Goal: Information Seeking & Learning: Learn about a topic

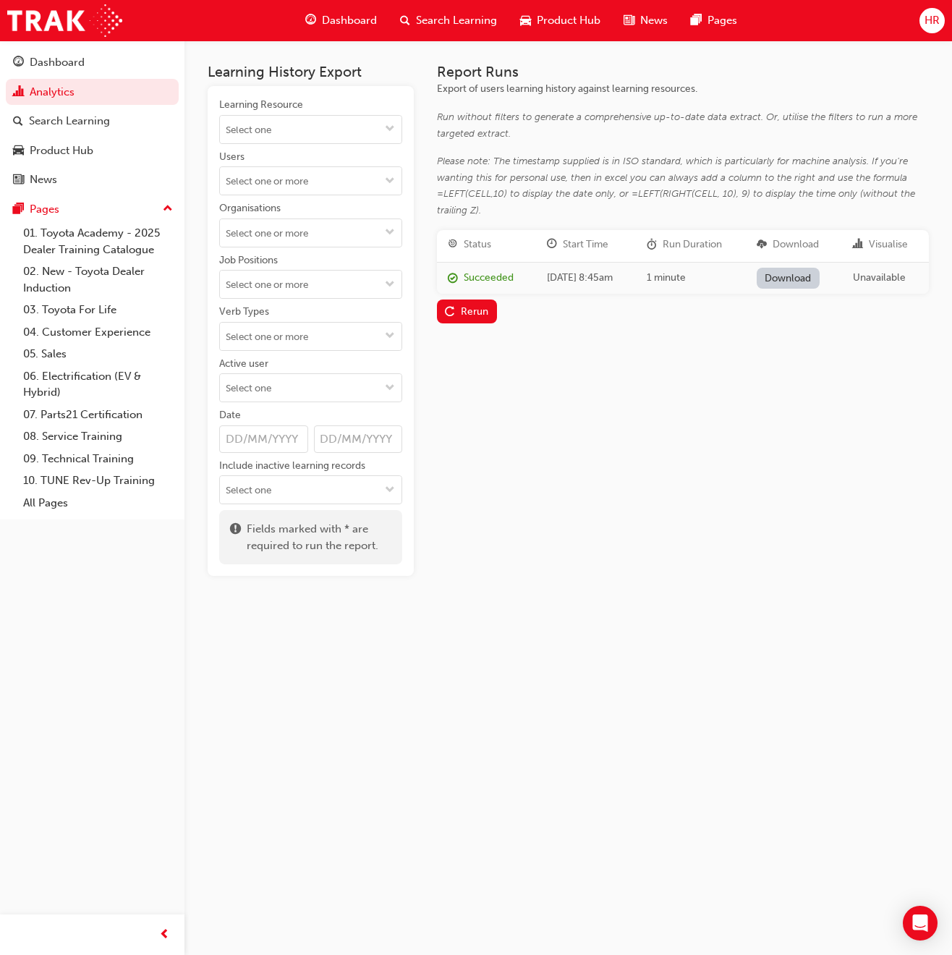
click at [466, 15] on span "Search Learning" at bounding box center [456, 20] width 81 height 17
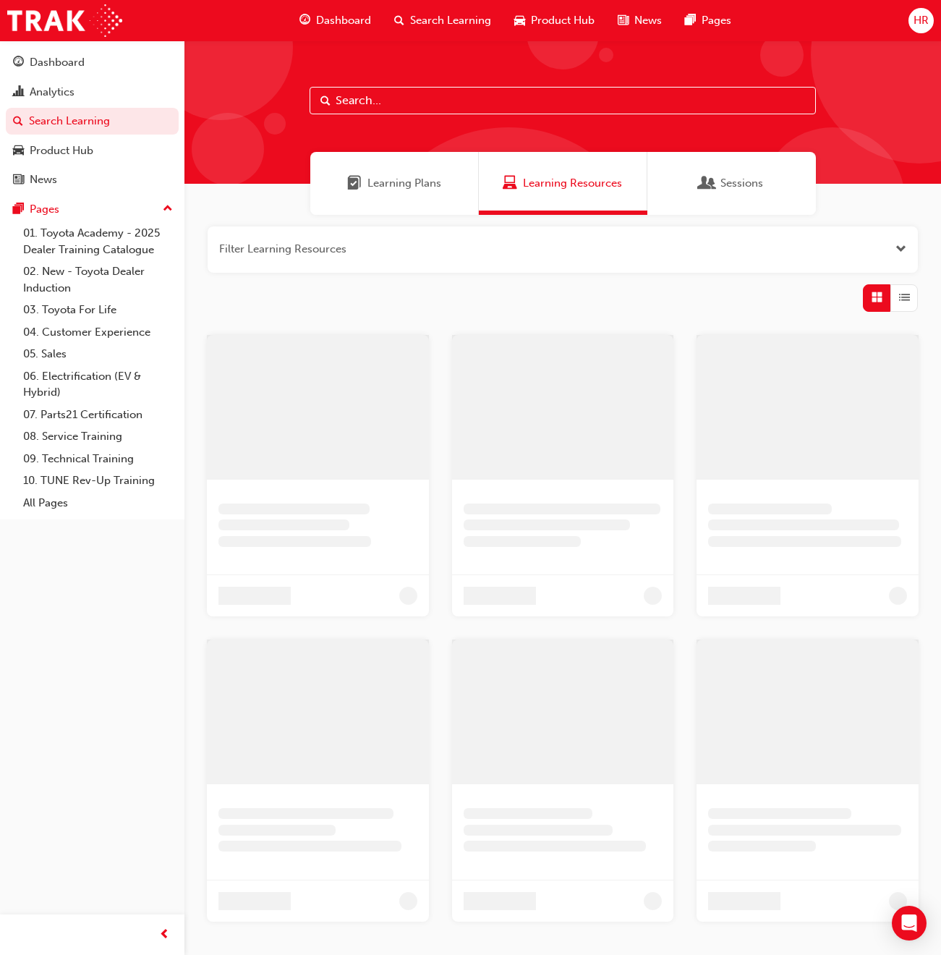
click at [349, 93] on input "text" at bounding box center [563, 100] width 507 height 27
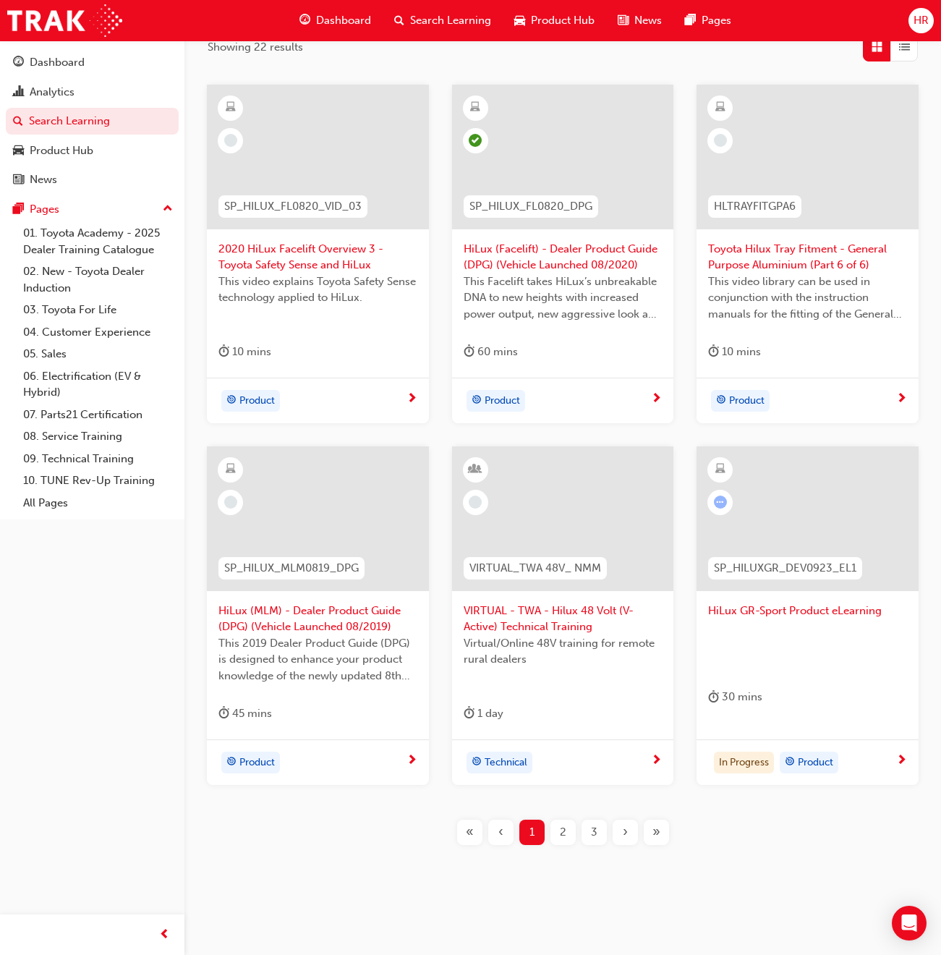
scroll to position [258, 0]
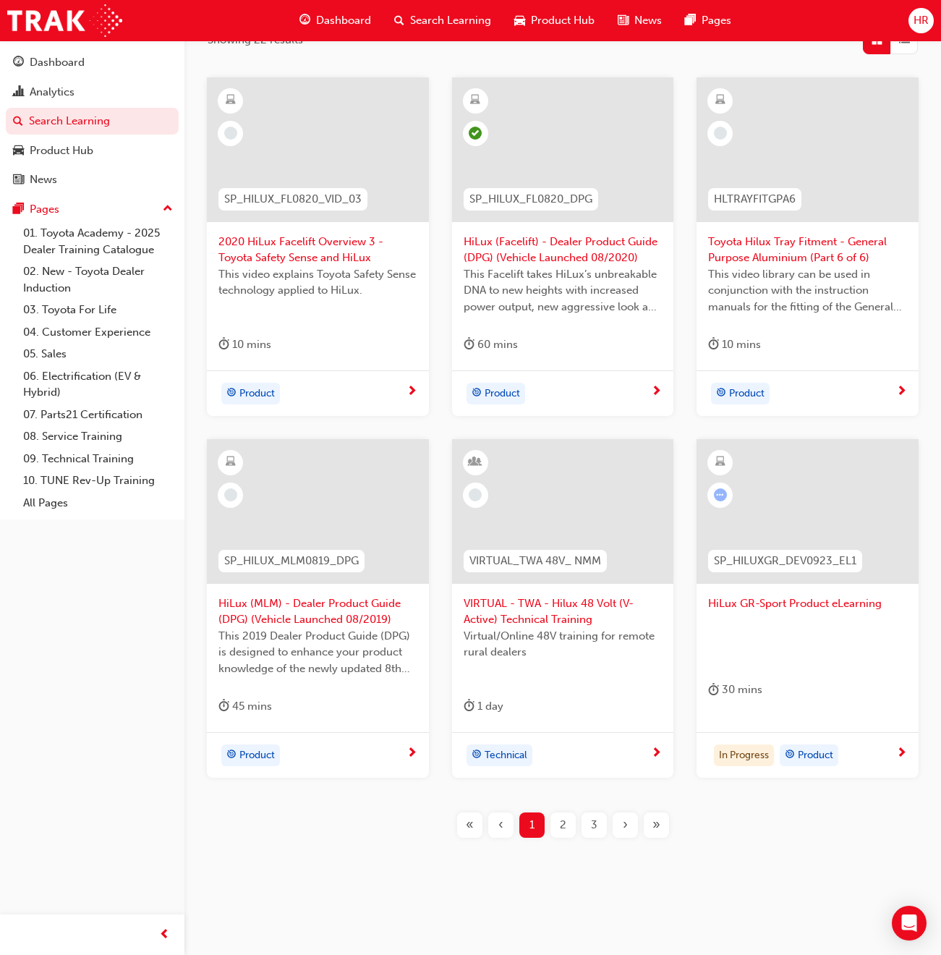
click at [553, 826] on div "2" at bounding box center [563, 825] width 25 height 25
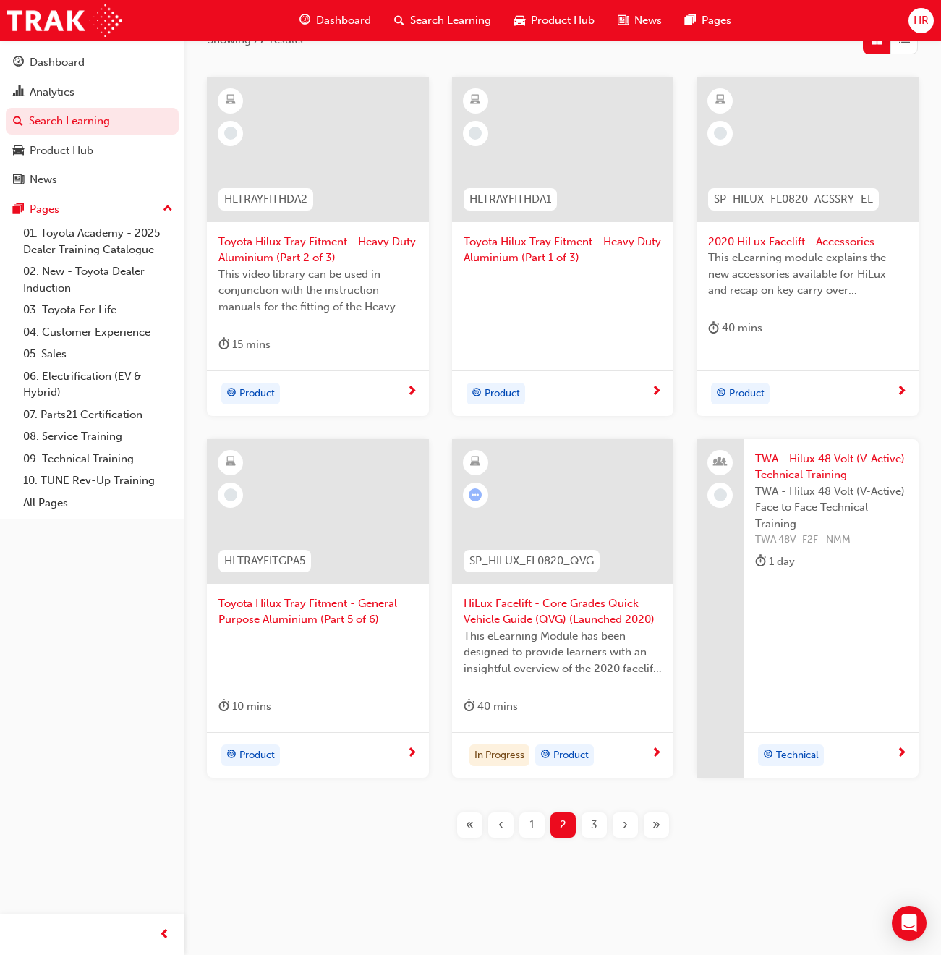
click at [593, 824] on span "3" at bounding box center [594, 825] width 7 height 17
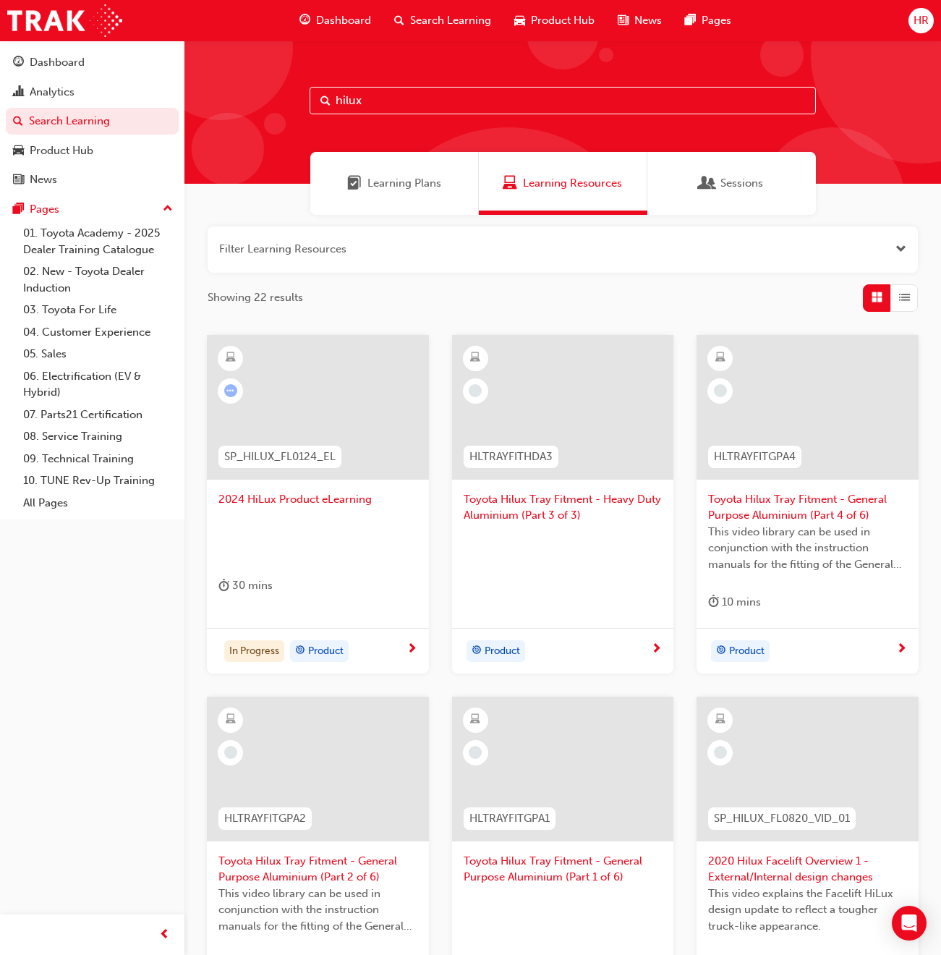
click at [439, 15] on span "Search Learning" at bounding box center [450, 20] width 81 height 17
click at [357, 105] on input "hilux" at bounding box center [563, 100] width 507 height 27
drag, startPoint x: 371, startPoint y: 104, endPoint x: 312, endPoint y: 90, distance: 61.1
click at [313, 90] on input "hilux" at bounding box center [563, 100] width 507 height 27
type input "video"
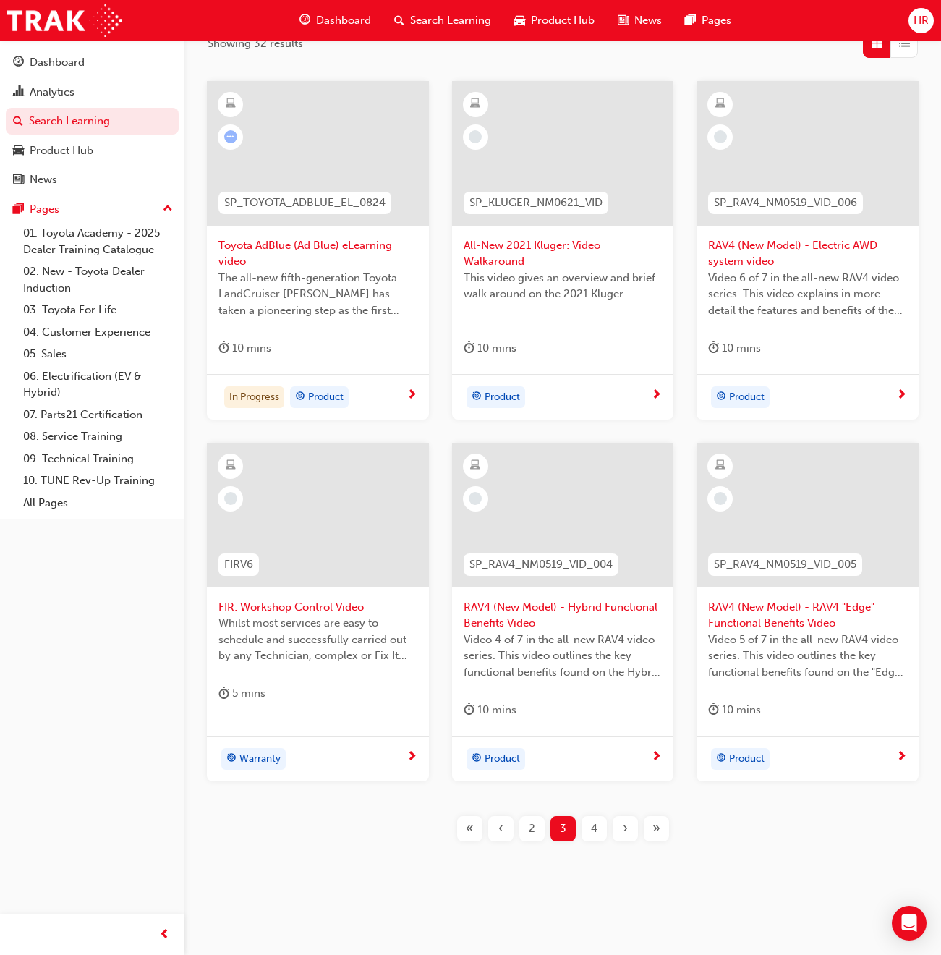
scroll to position [258, 0]
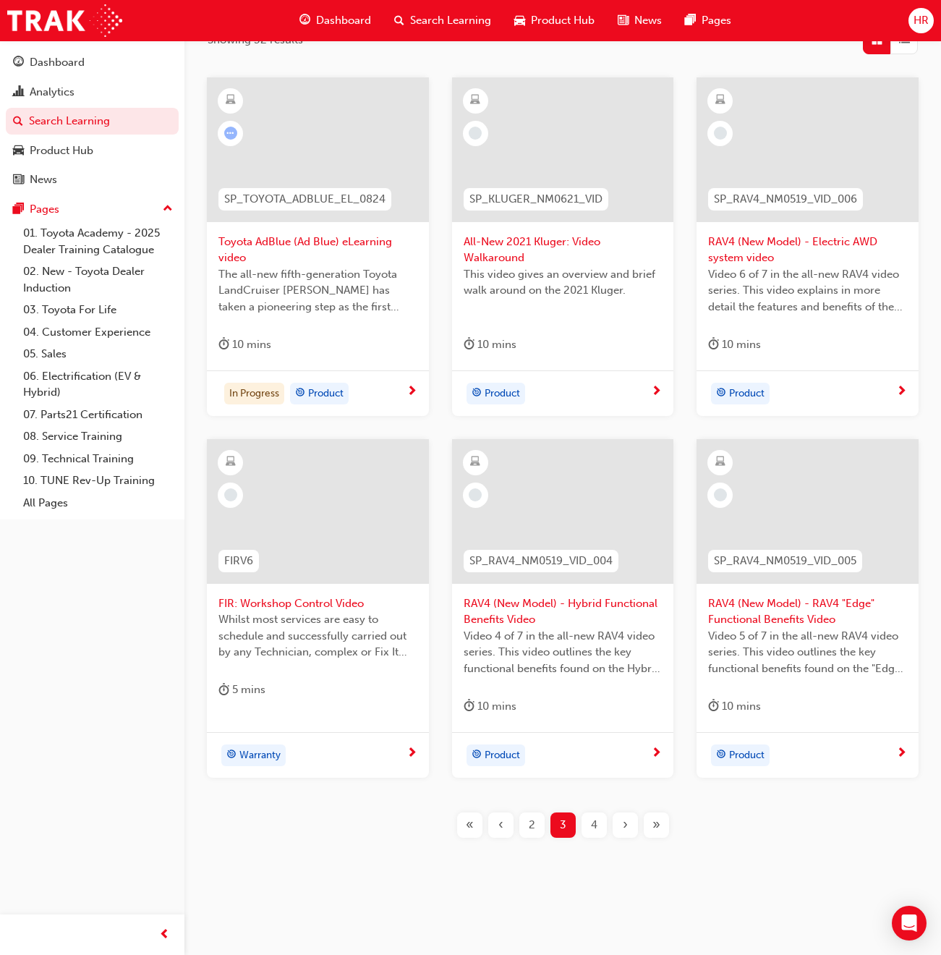
click at [584, 818] on div "4" at bounding box center [594, 825] width 25 height 25
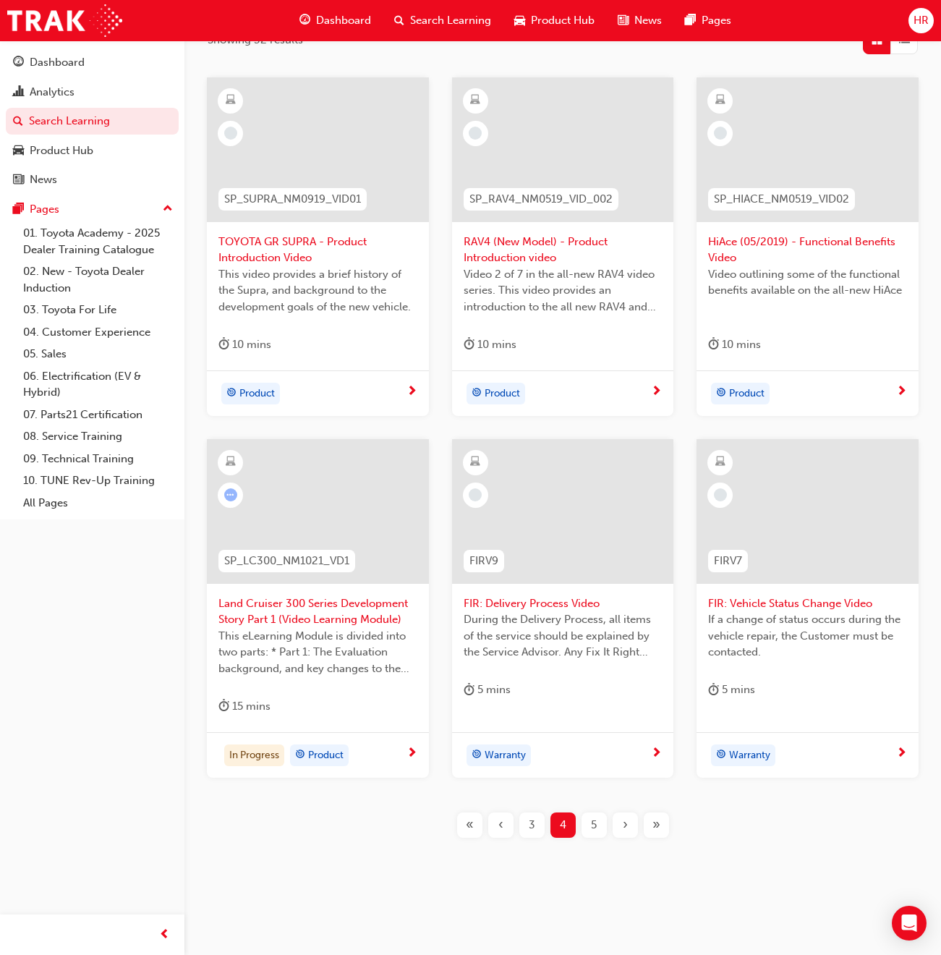
click at [535, 824] on div "3" at bounding box center [532, 825] width 25 height 25
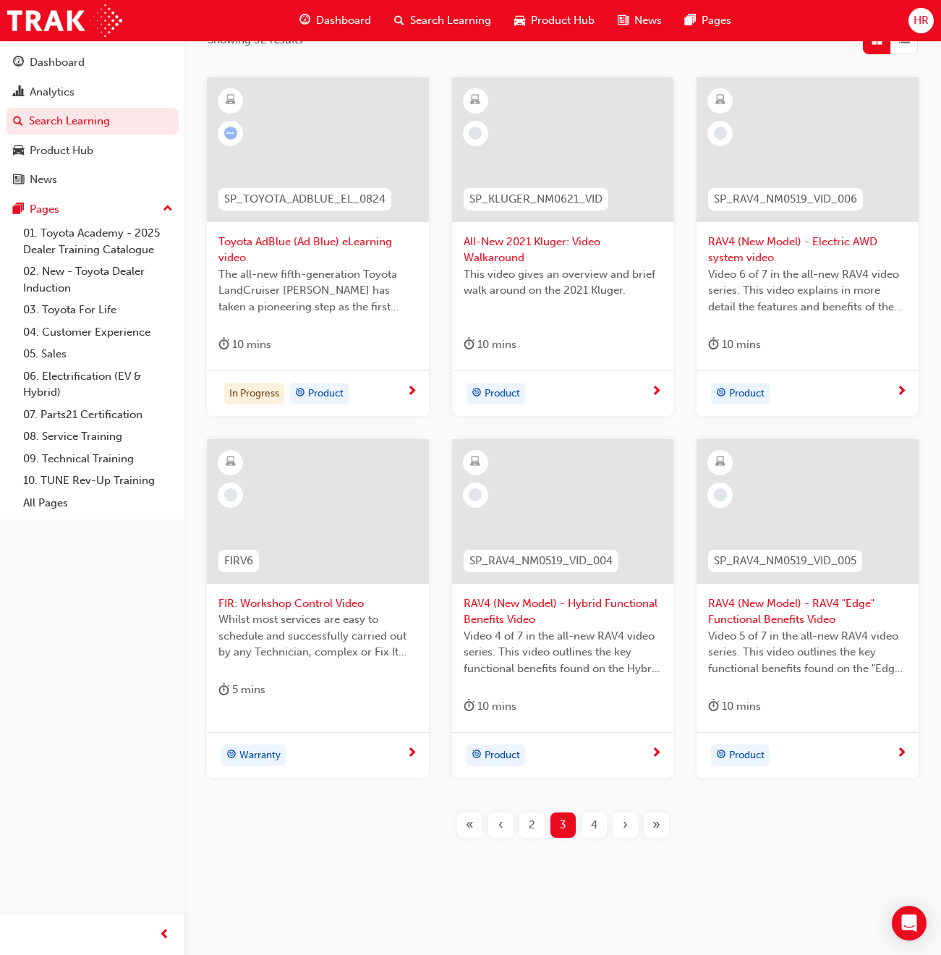
click at [521, 831] on div "2" at bounding box center [532, 825] width 25 height 25
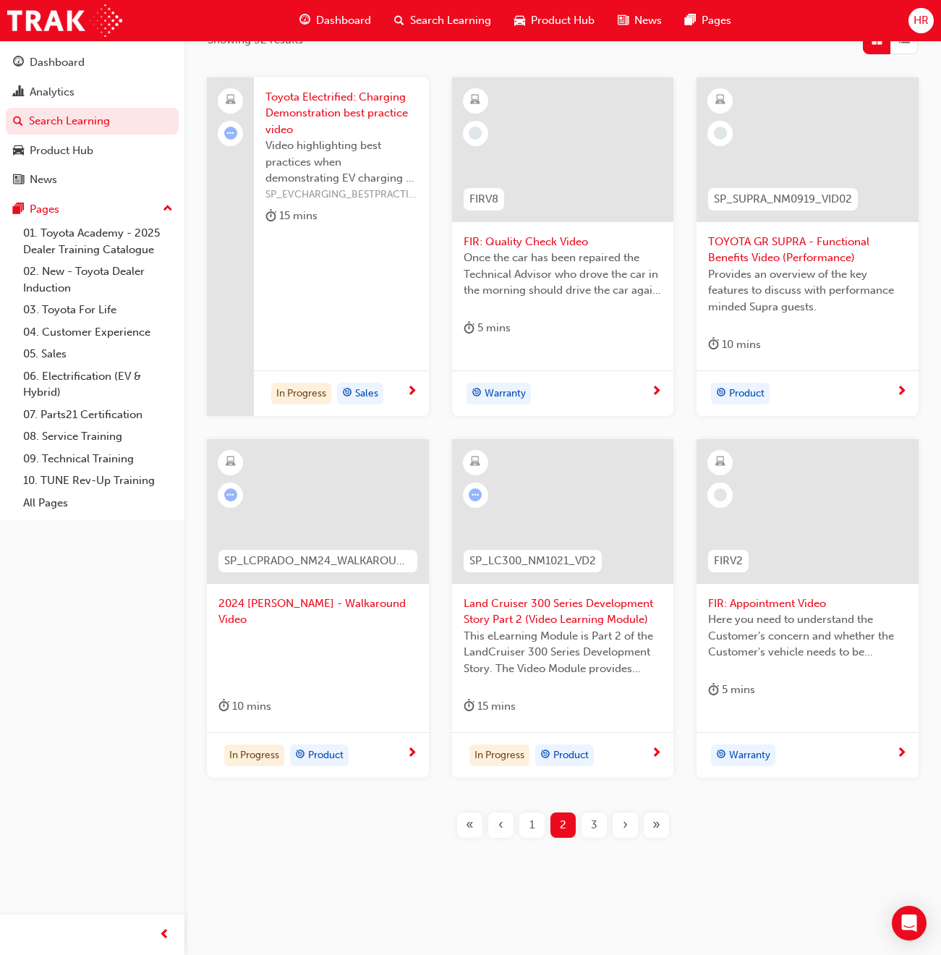
click at [527, 826] on div "1" at bounding box center [532, 825] width 25 height 25
